Goal: Navigation & Orientation: Go to known website

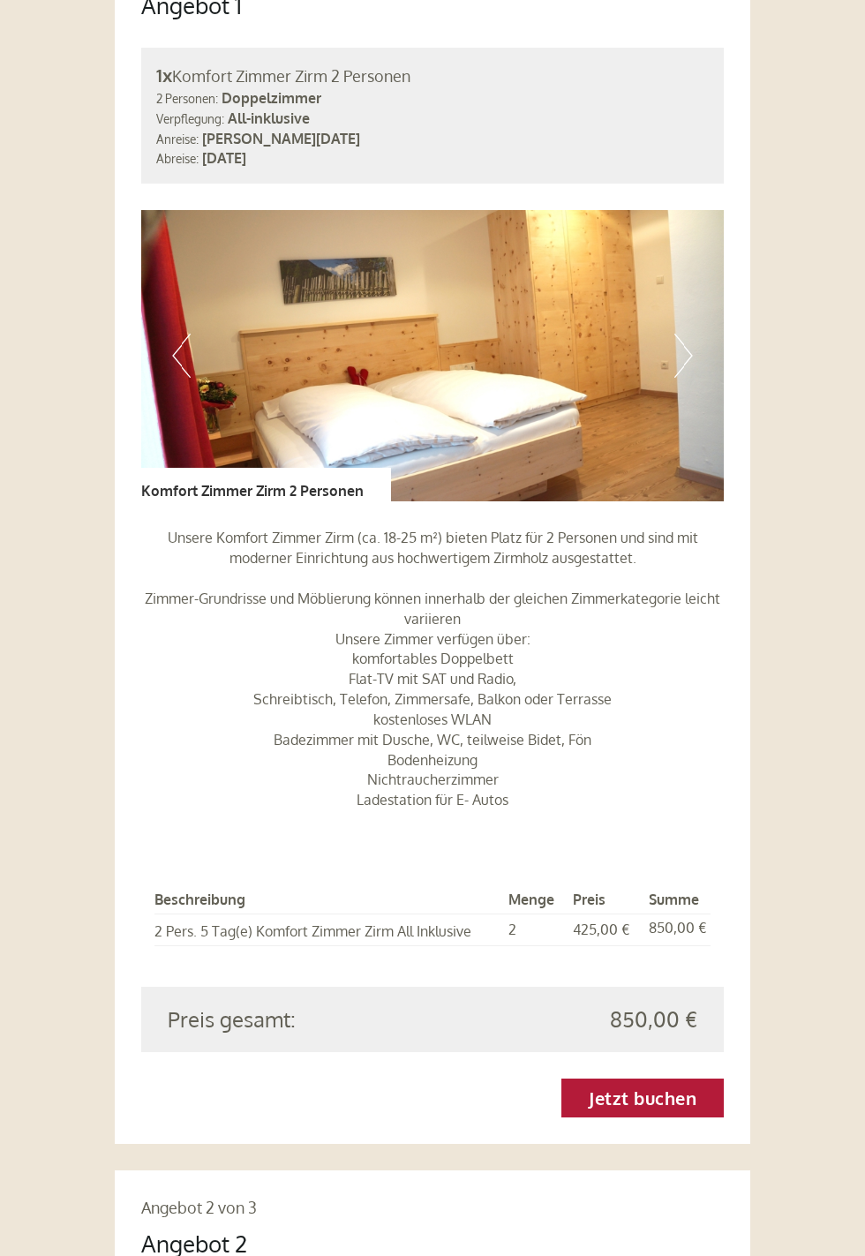
scroll to position [1333, 0]
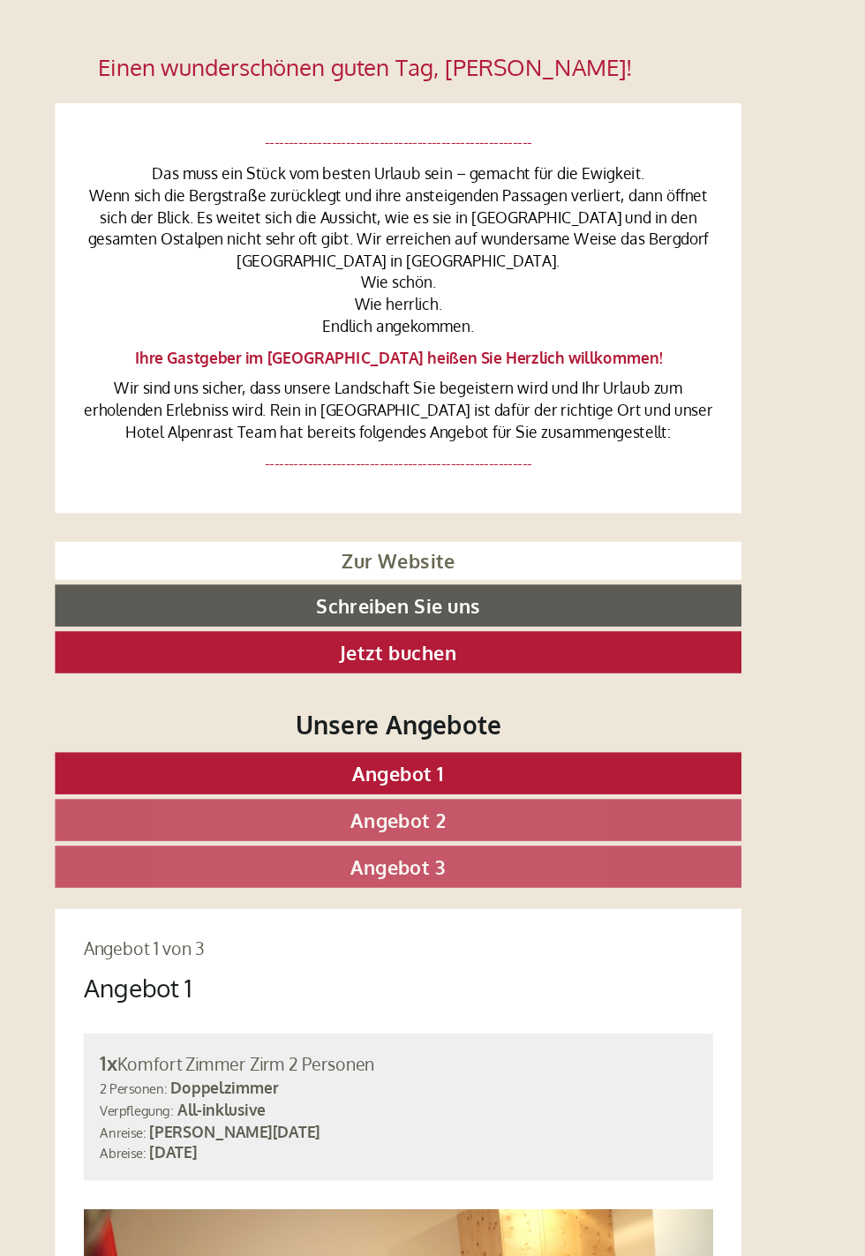
scroll to position [422, 0]
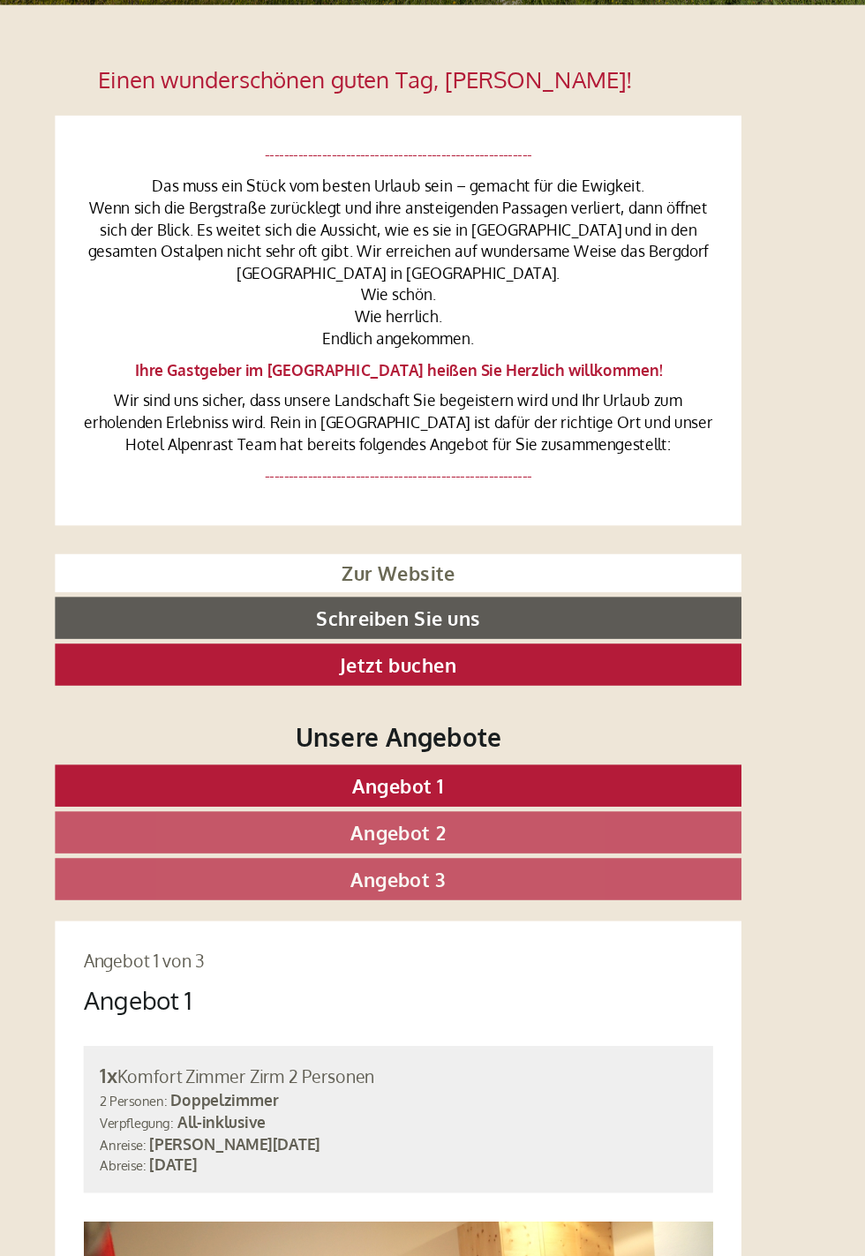
click at [534, 769] on link "Angebot 2" at bounding box center [433, 770] width 636 height 39
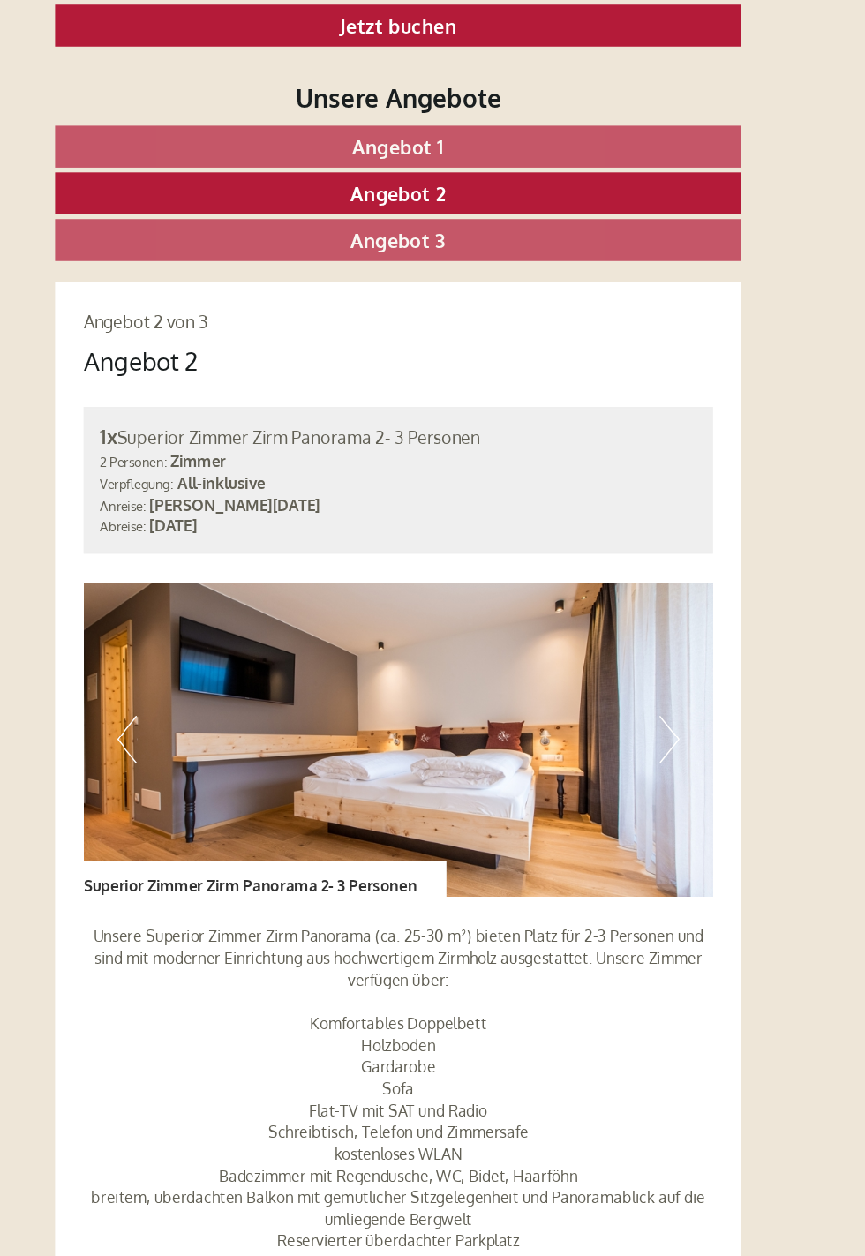
scroll to position [0, 0]
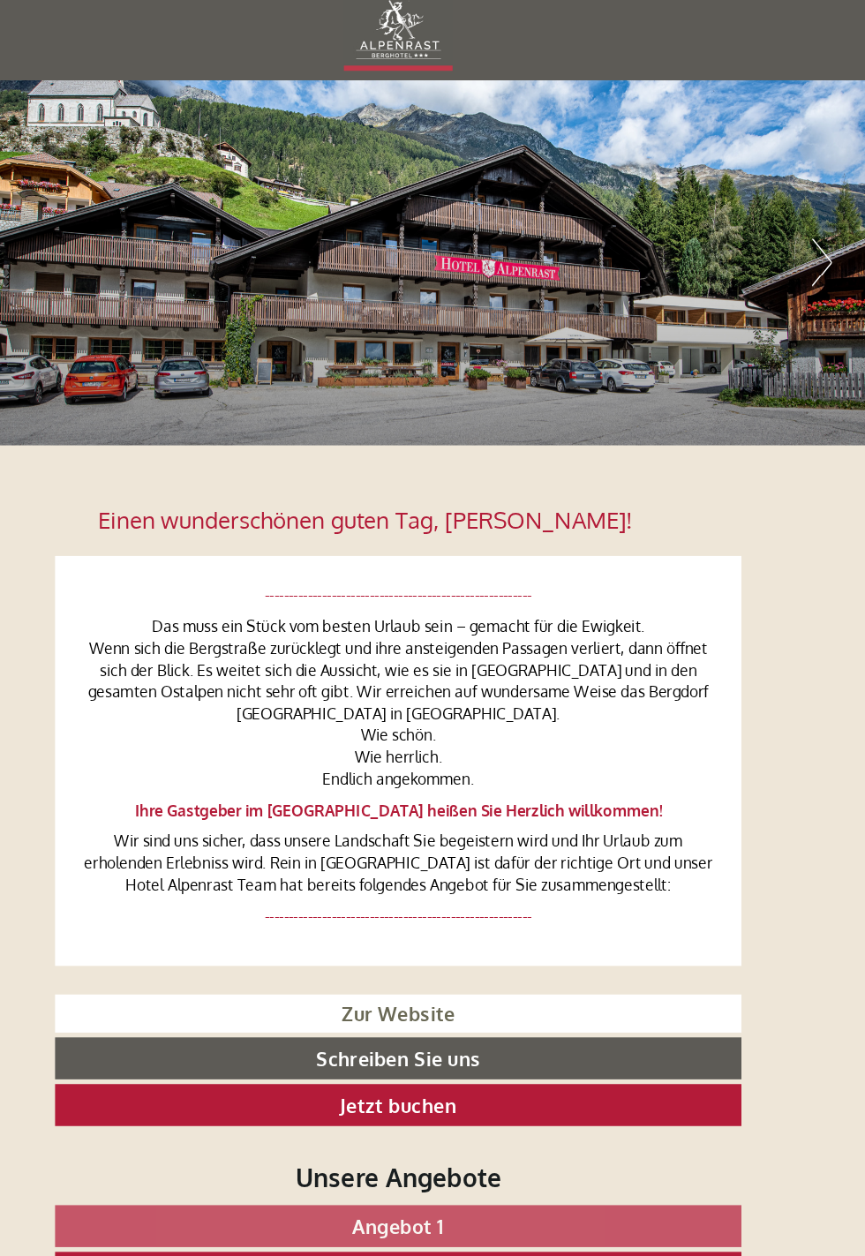
click at [830, 266] on button "Next" at bounding box center [825, 257] width 19 height 44
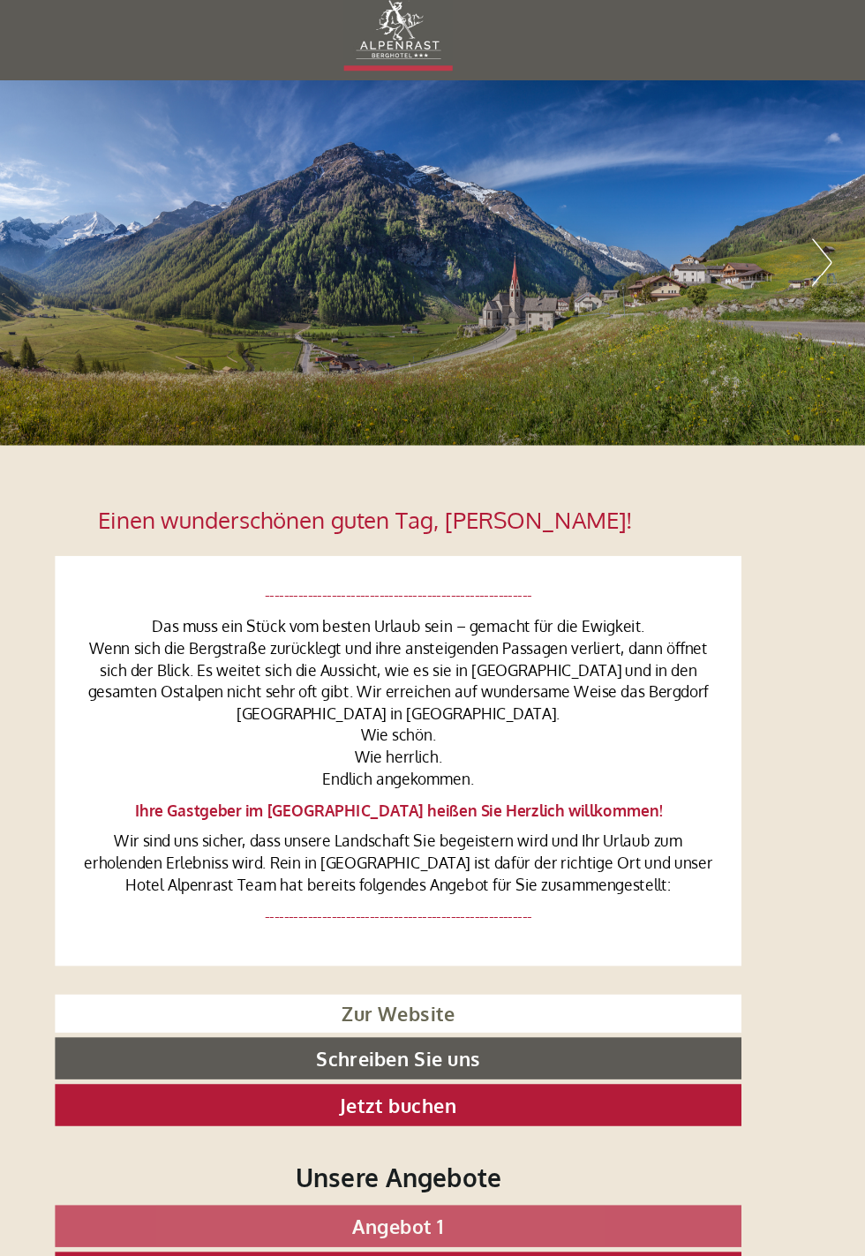
click at [831, 267] on button "Next" at bounding box center [825, 257] width 19 height 44
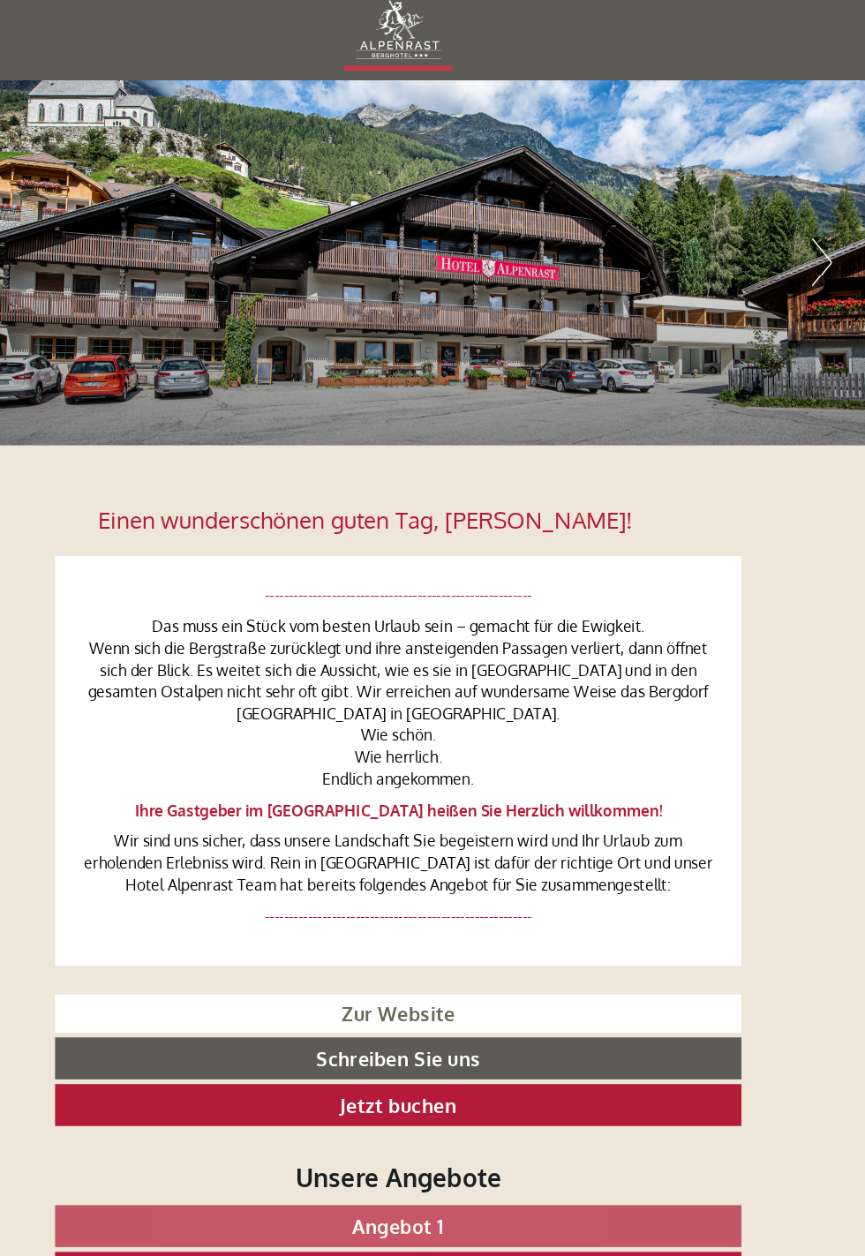
click at [833, 268] on button "Next" at bounding box center [825, 257] width 19 height 44
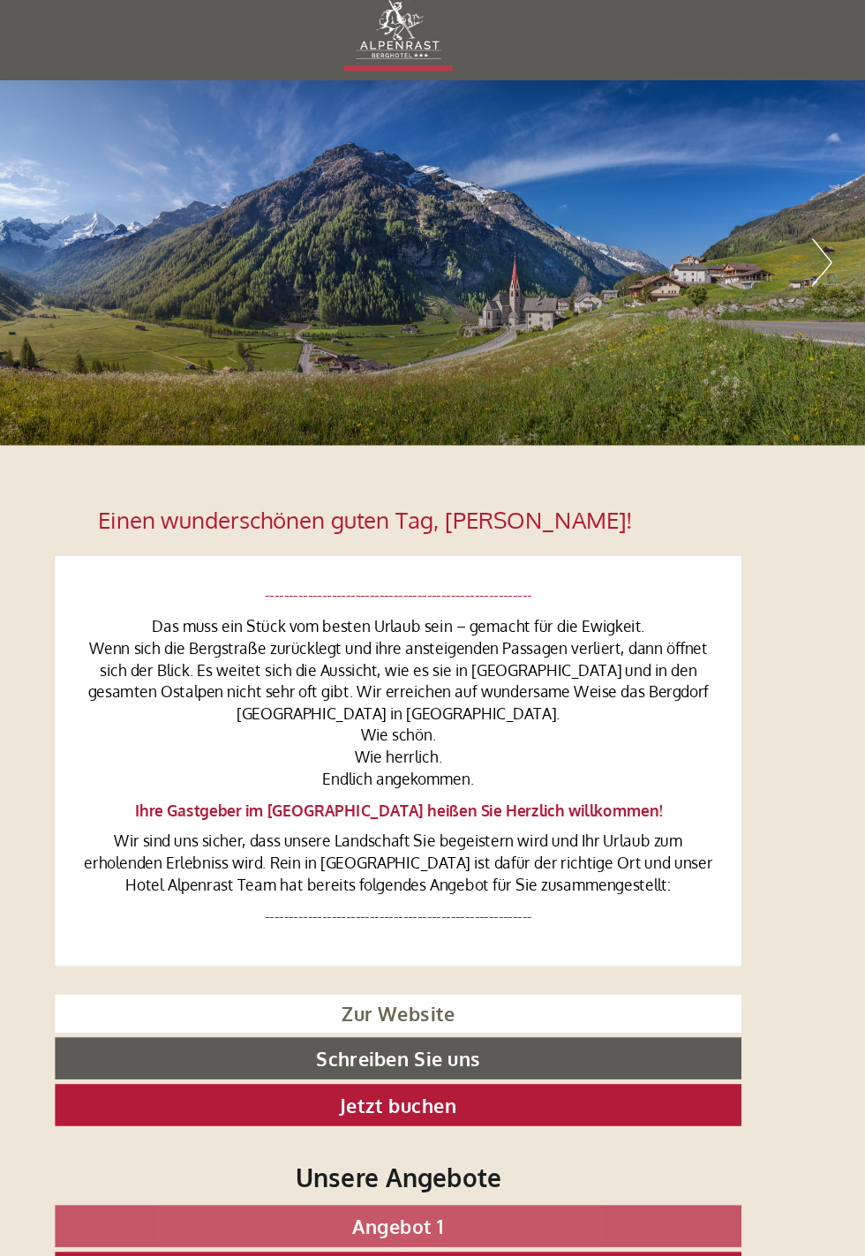
click at [833, 272] on button "Next" at bounding box center [825, 257] width 19 height 44
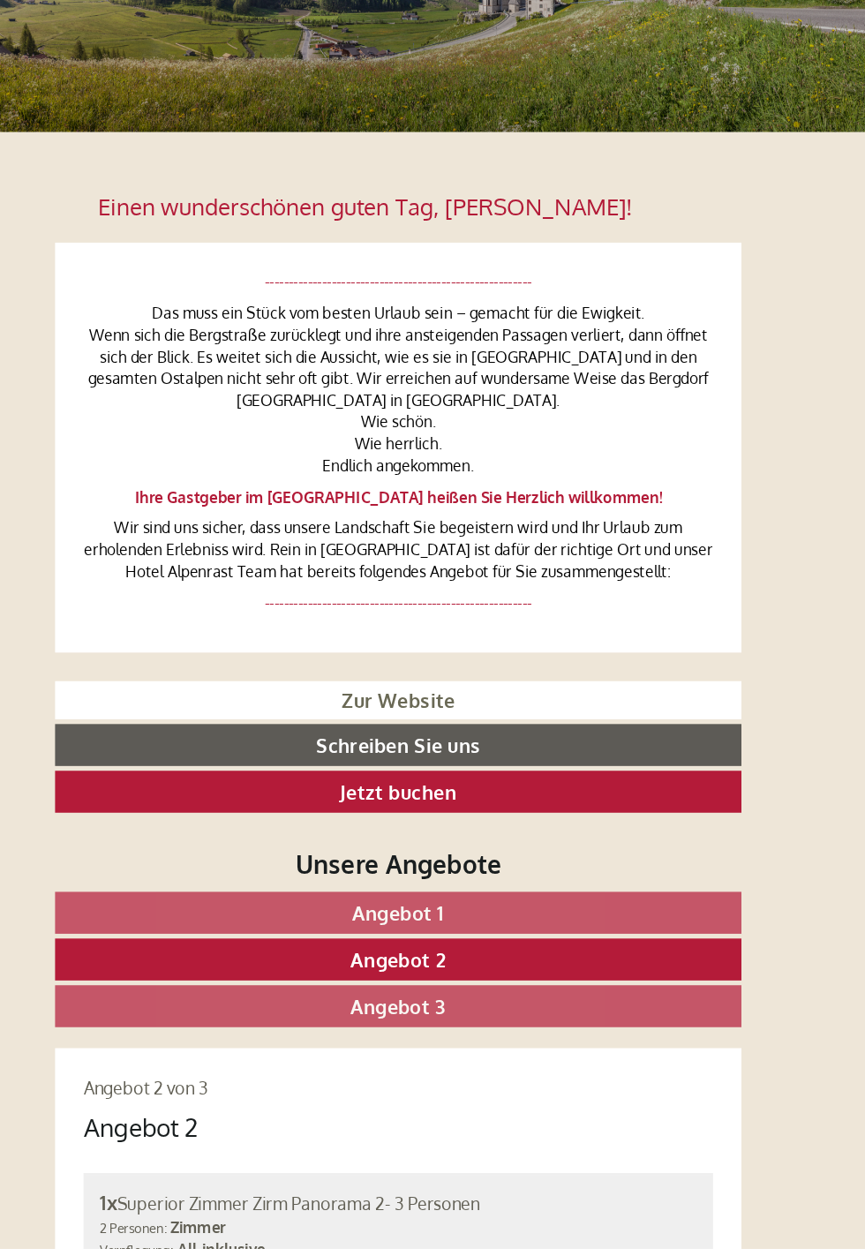
scroll to position [207, 0]
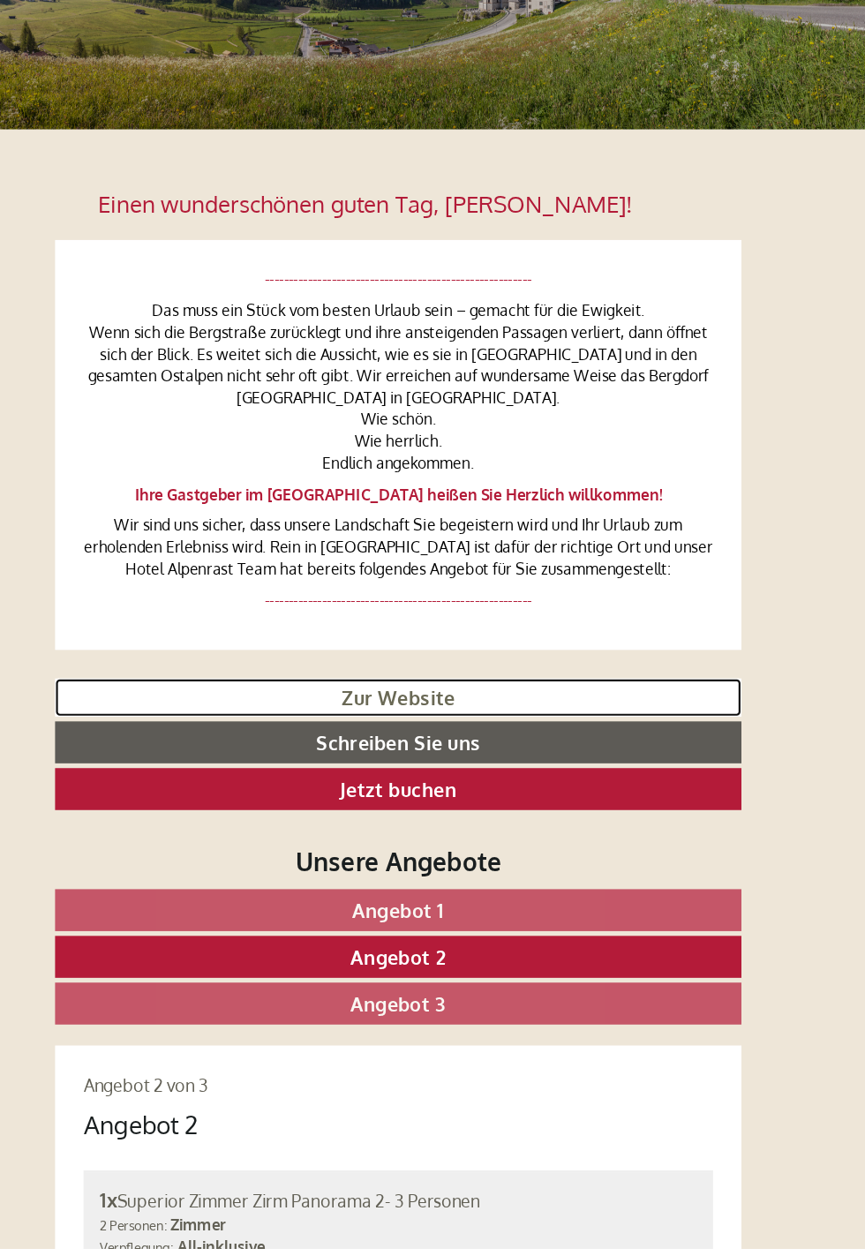
click at [474, 747] on link "Zur Website" at bounding box center [433, 746] width 636 height 36
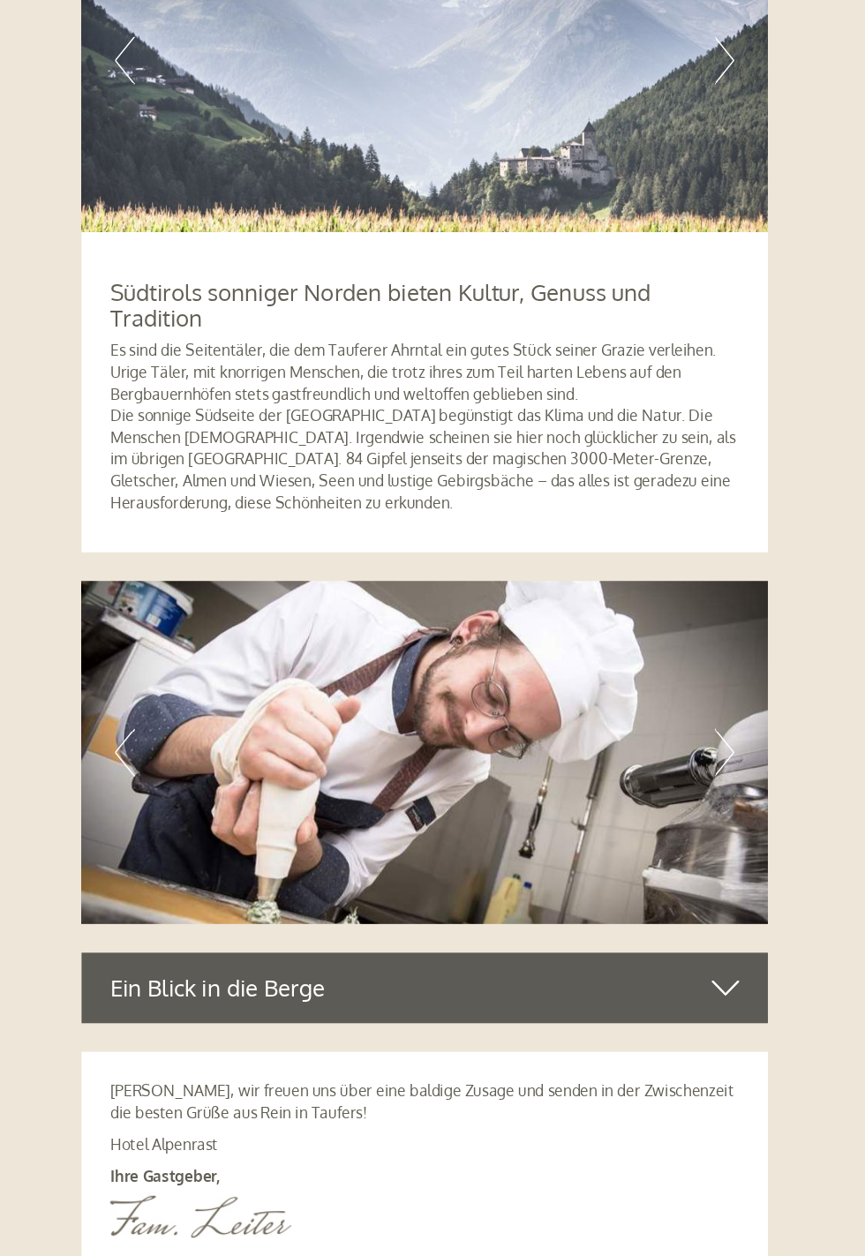
scroll to position [5565, 0]
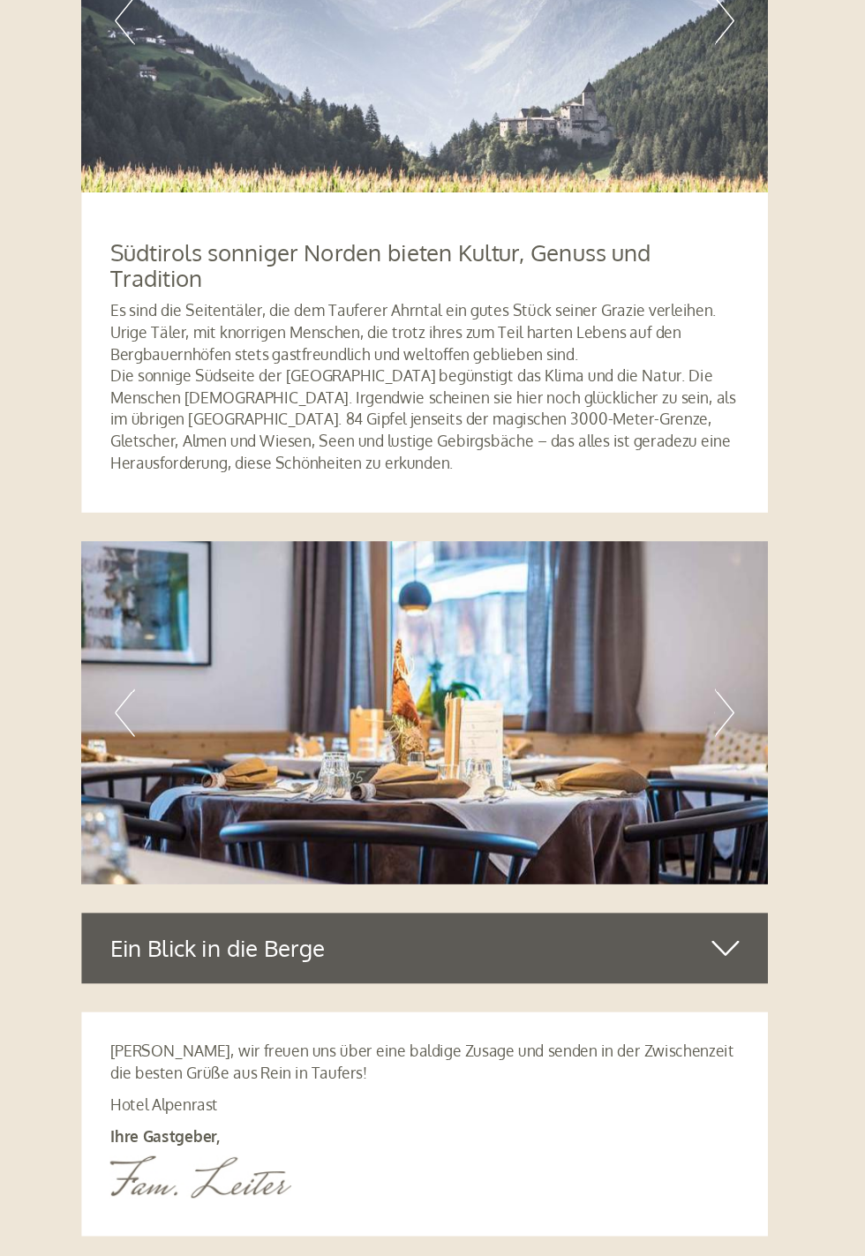
click at [724, 746] on img at bounding box center [433, 753] width 636 height 318
click at [716, 731] on button "Next" at bounding box center [710, 753] width 19 height 44
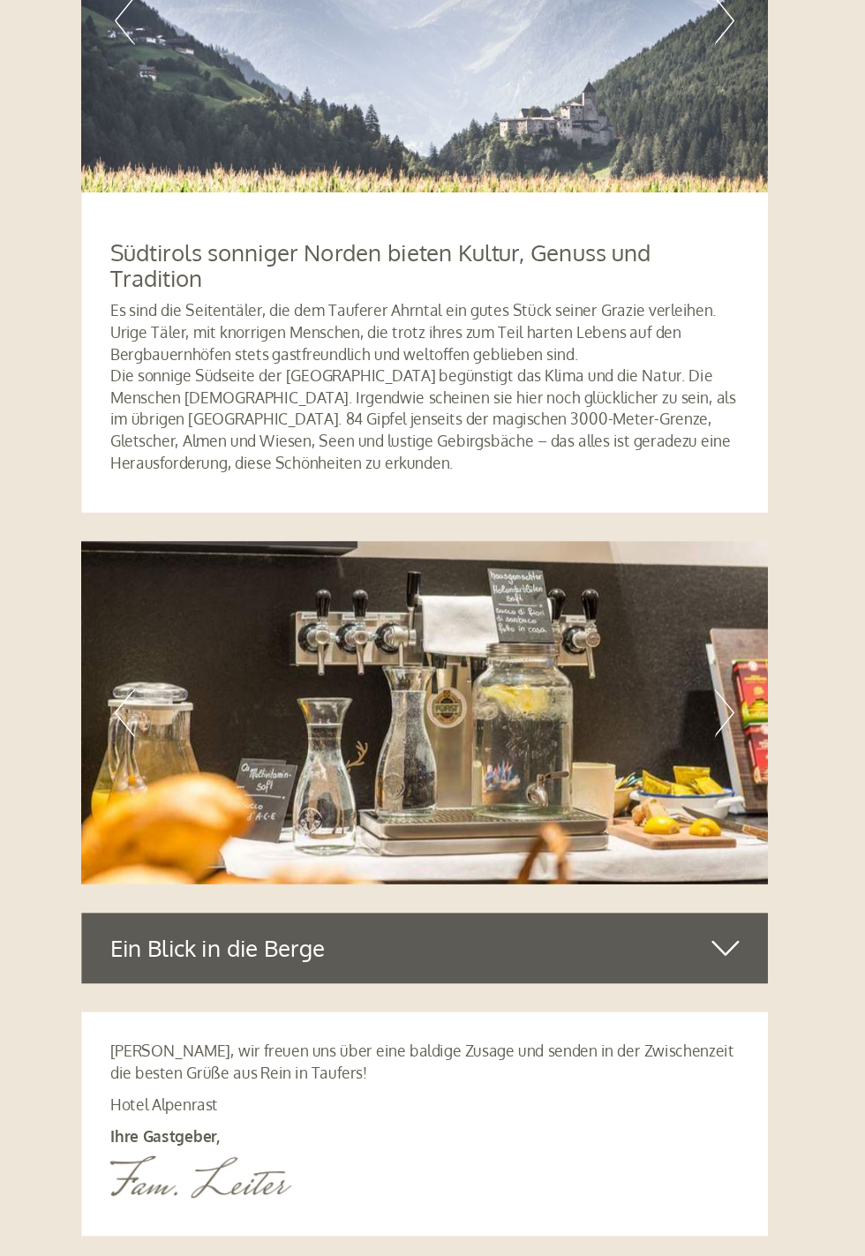
click at [717, 736] on button "Next" at bounding box center [710, 753] width 19 height 44
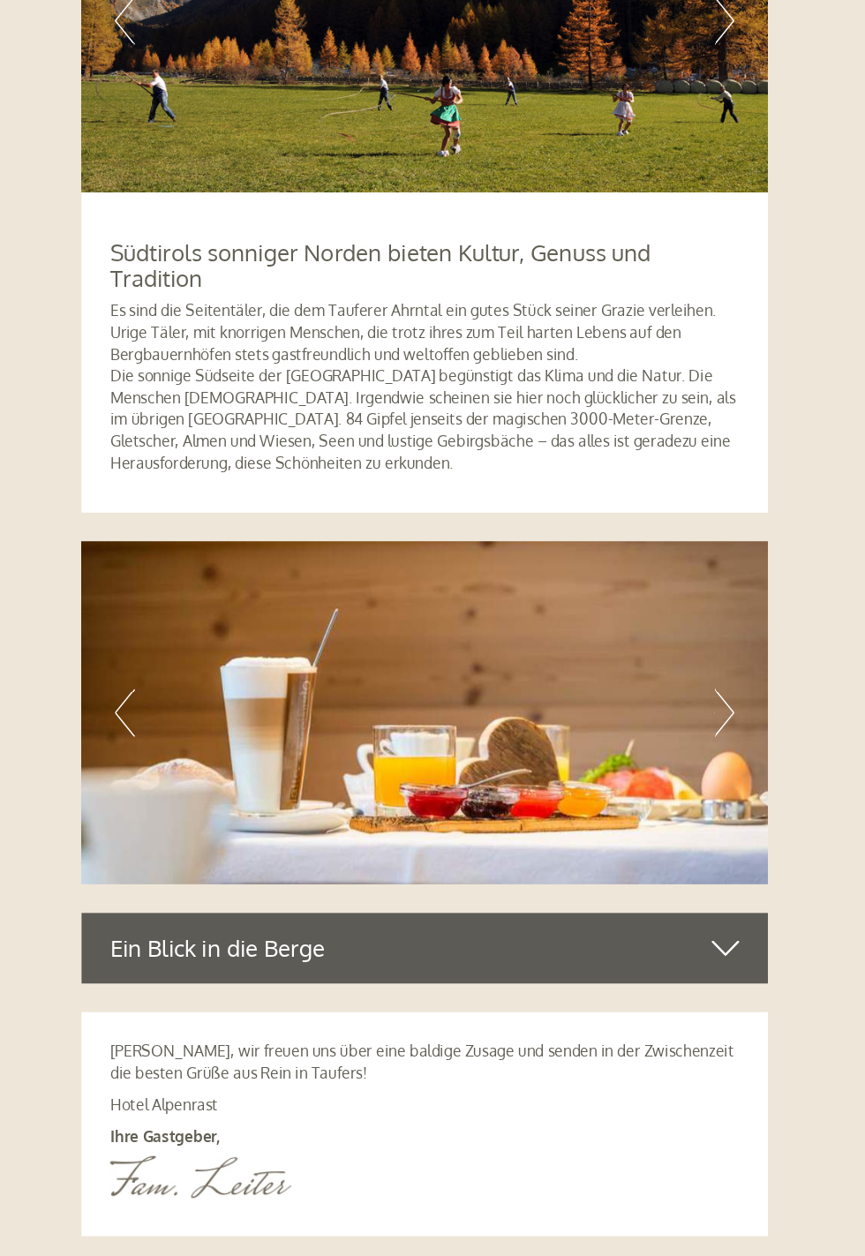
click at [725, 729] on img at bounding box center [433, 753] width 636 height 318
click at [715, 731] on button "Next" at bounding box center [710, 753] width 19 height 44
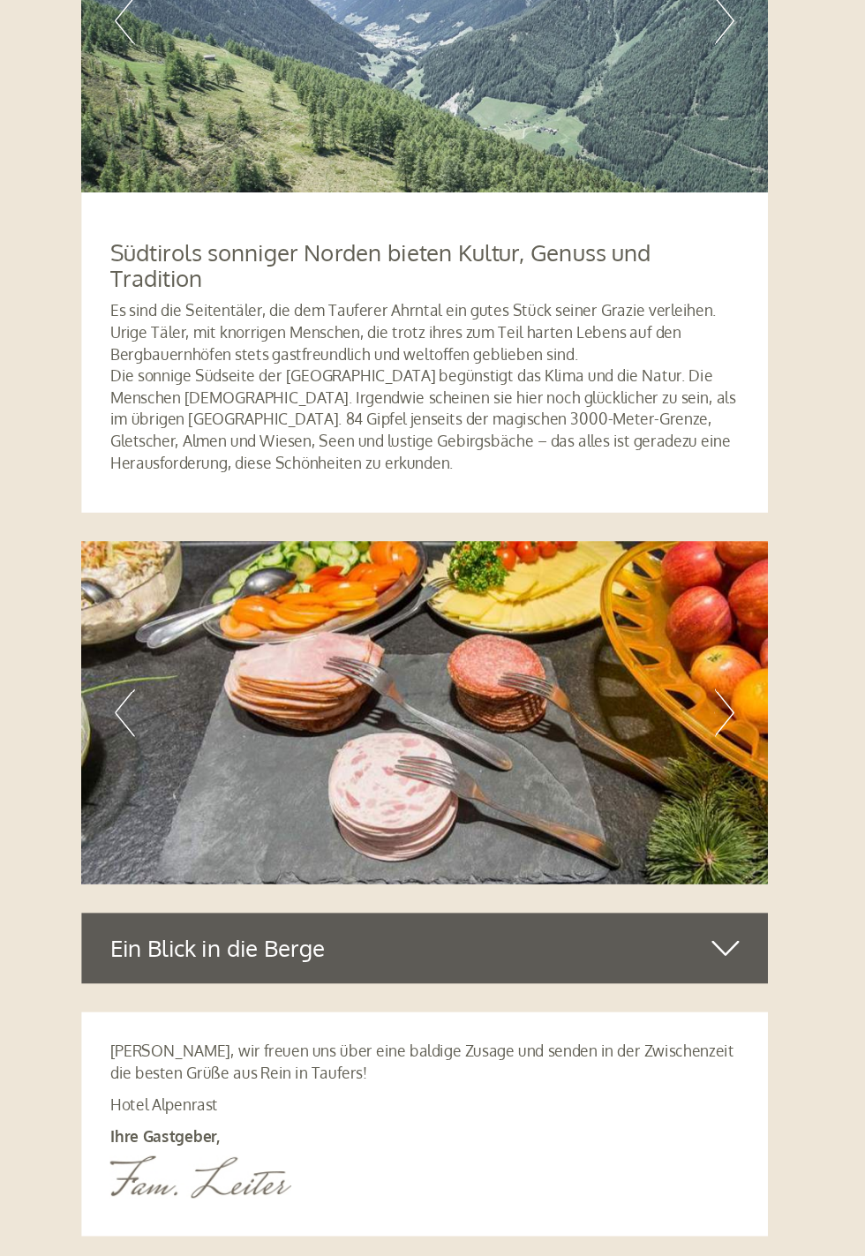
click at [711, 731] on button "Next" at bounding box center [710, 753] width 19 height 44
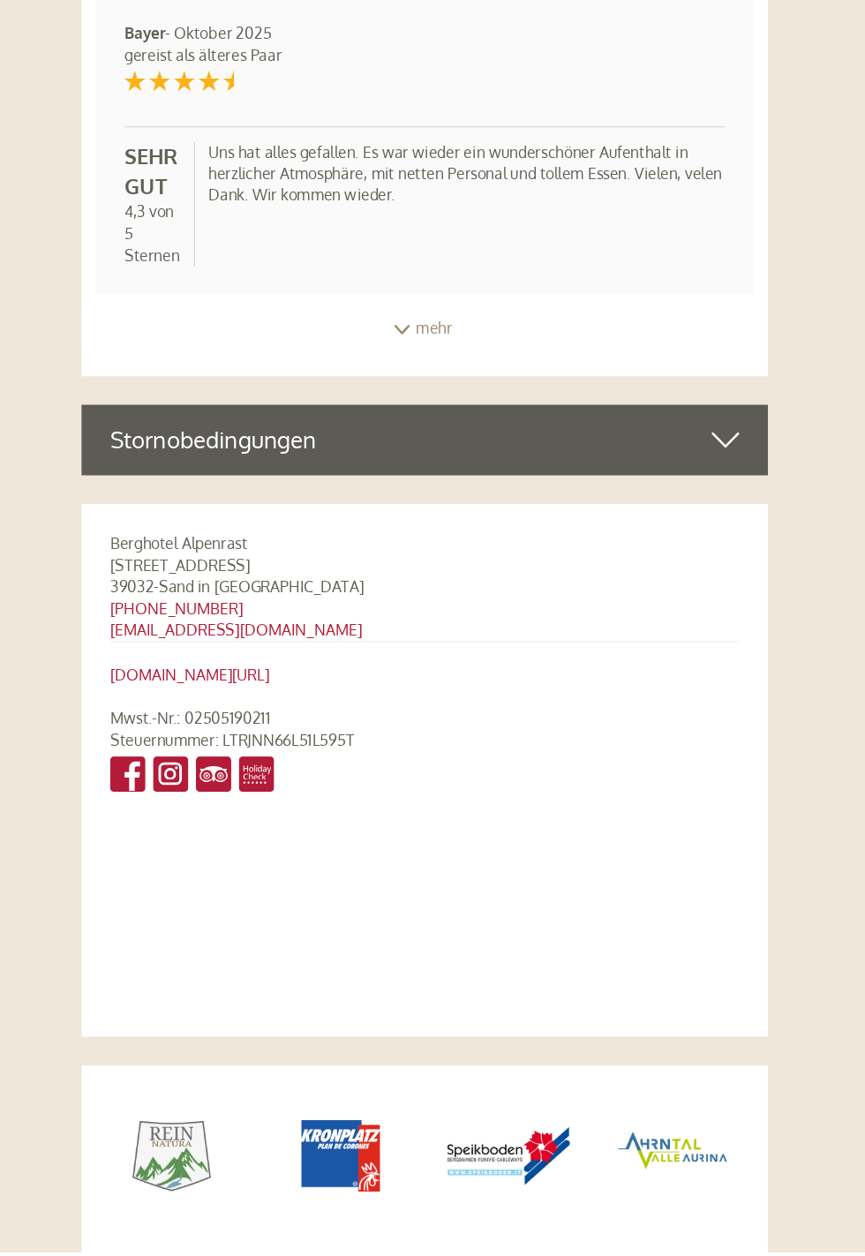
scroll to position [7953, 0]
